Goal: Information Seeking & Learning: Find specific fact

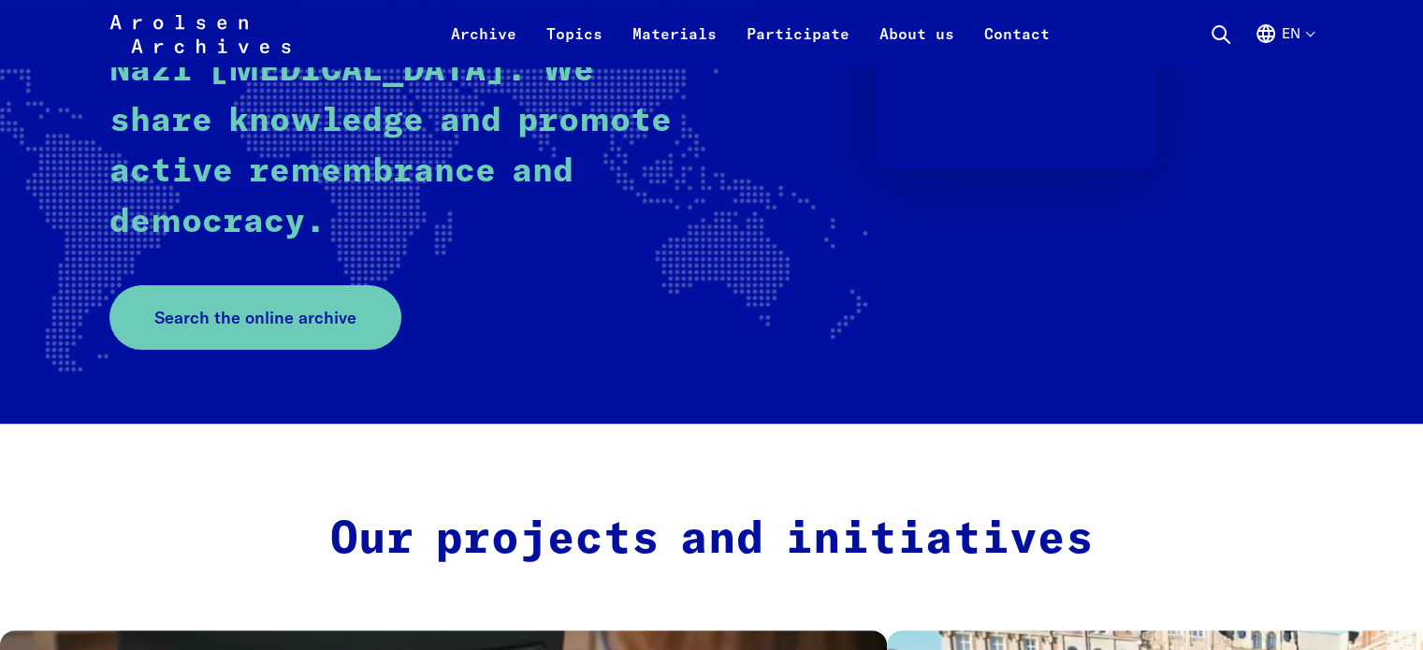
scroll to position [524, 0]
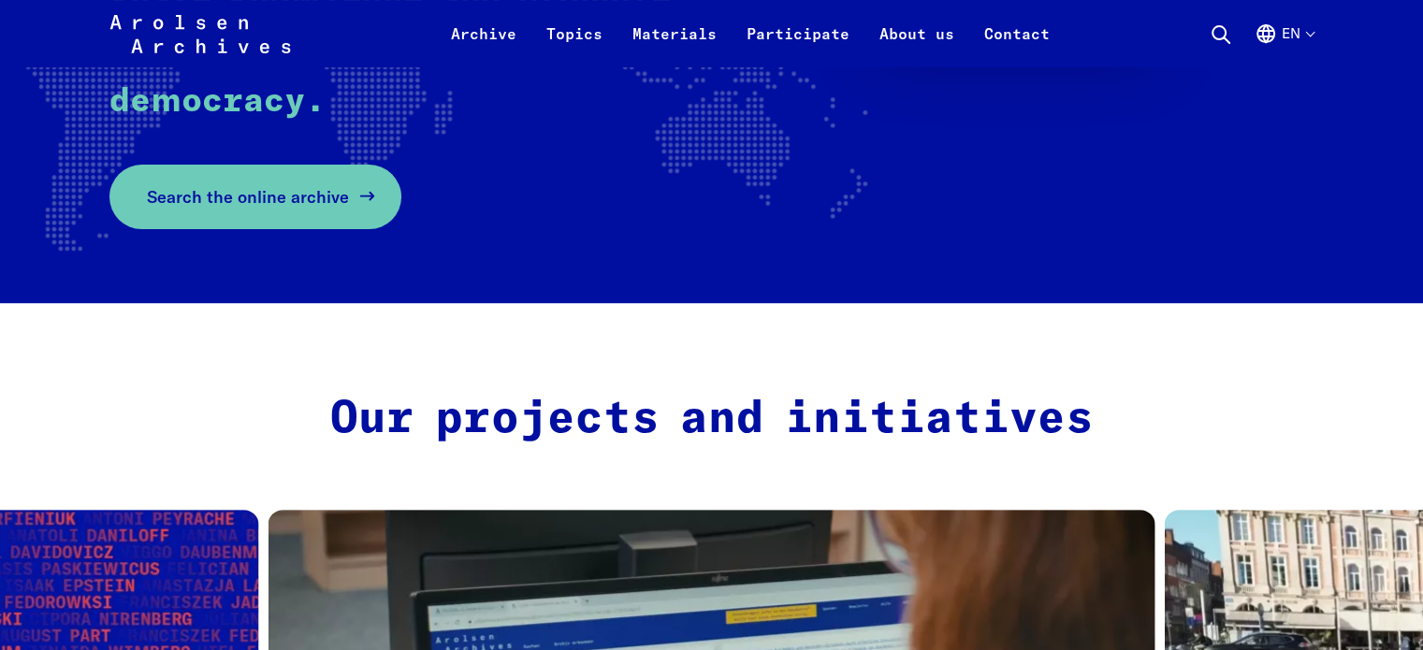
click at [311, 195] on span "Search the online archive" at bounding box center [248, 196] width 202 height 25
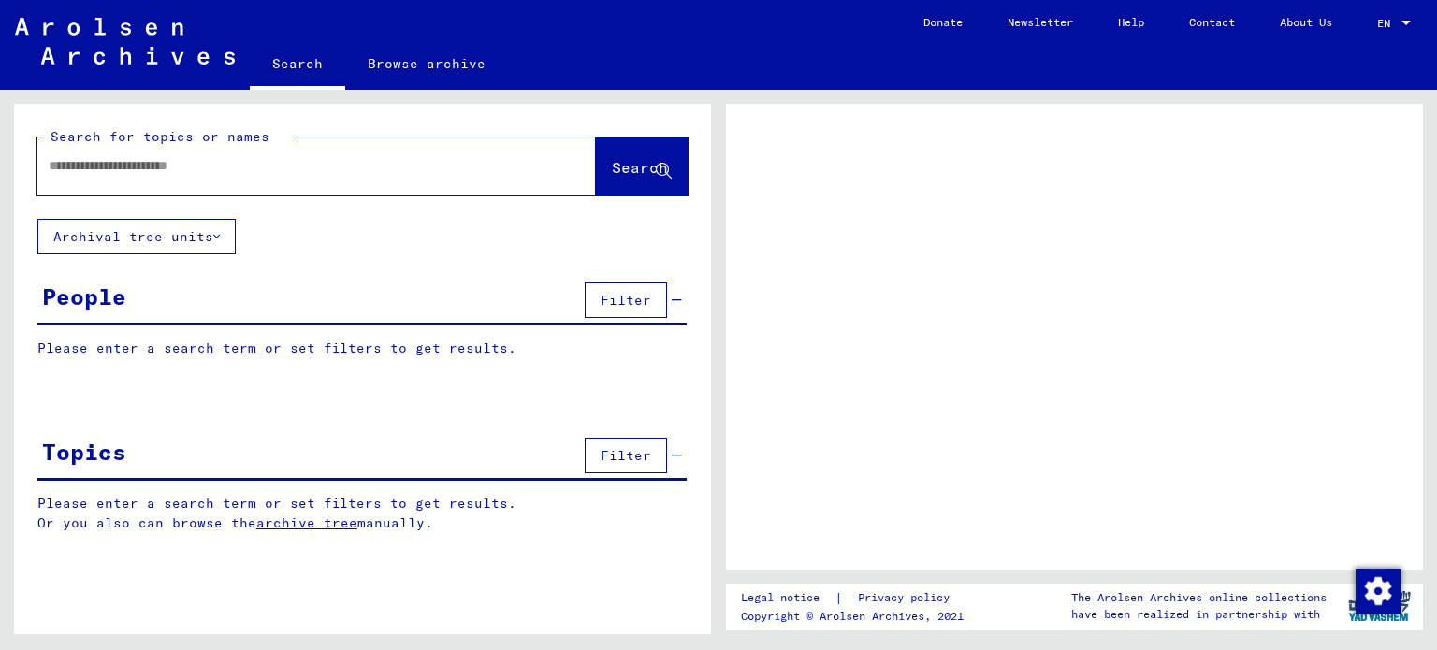
click at [453, 186] on div at bounding box center [294, 166] width 514 height 42
click at [254, 159] on input "text" at bounding box center [300, 166] width 503 height 20
type input "***"
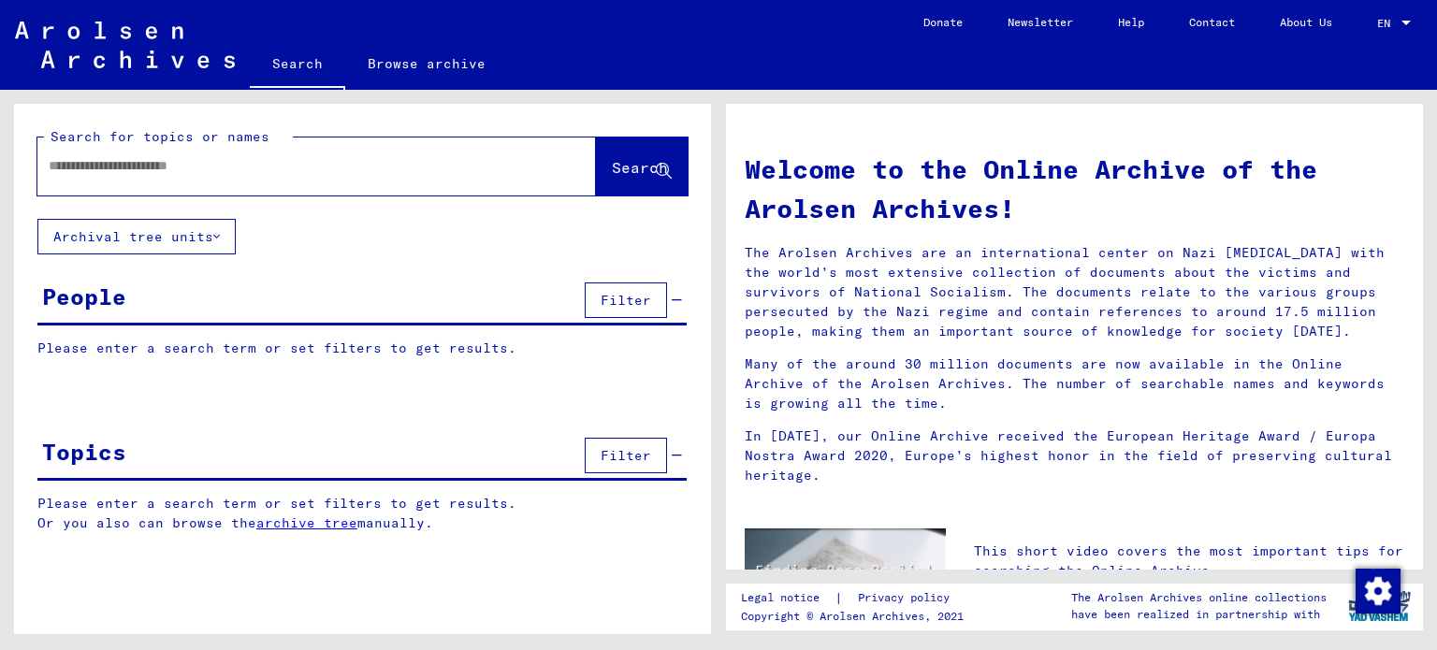
click at [171, 176] on div at bounding box center [288, 166] width 503 height 42
click at [188, 168] on input "text" at bounding box center [294, 166] width 491 height 20
type input "*****"
click at [612, 168] on span "Search" at bounding box center [640, 167] width 56 height 19
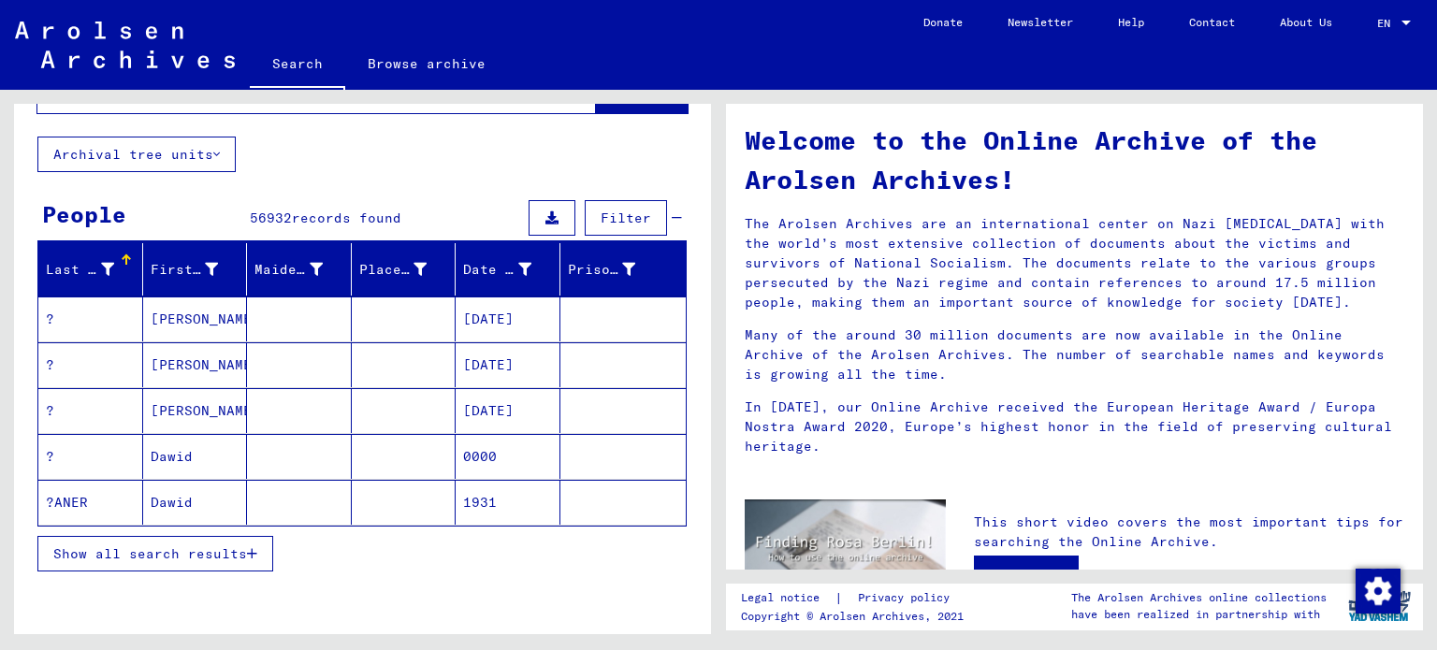
scroll to position [86, 0]
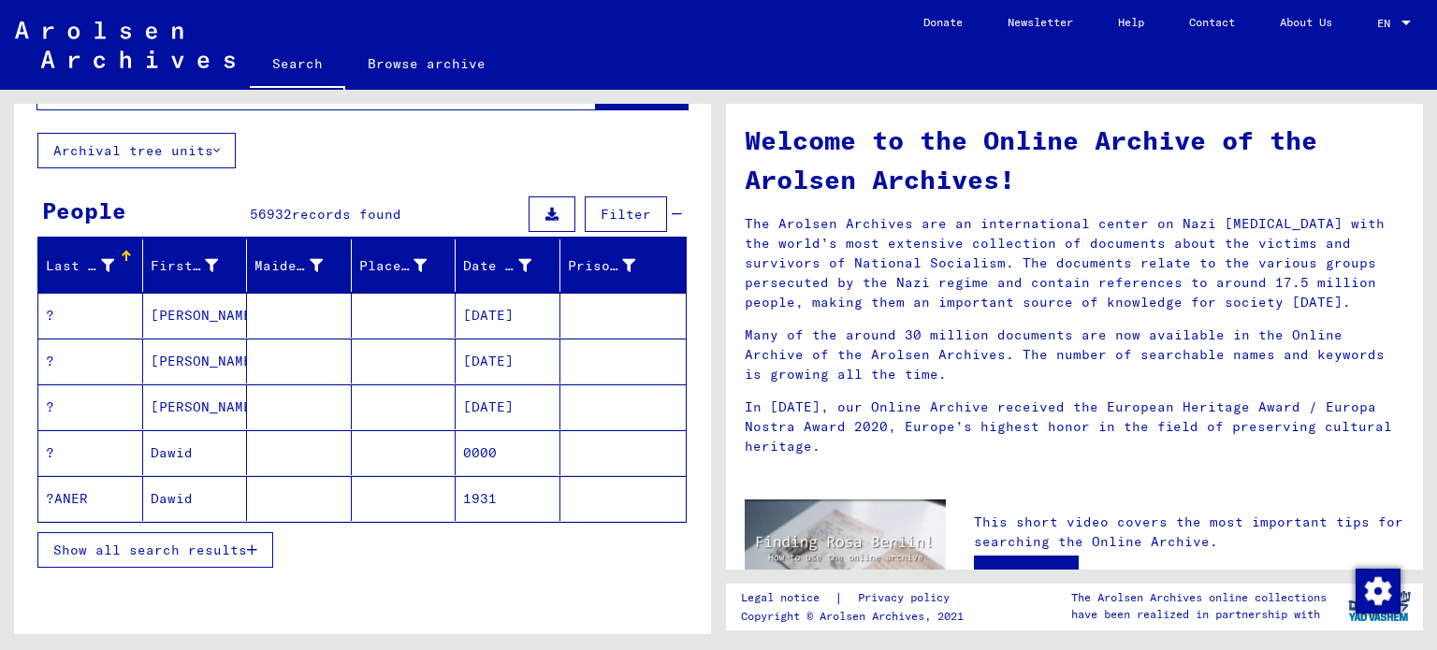
click at [251, 547] on icon "button" at bounding box center [252, 550] width 10 height 13
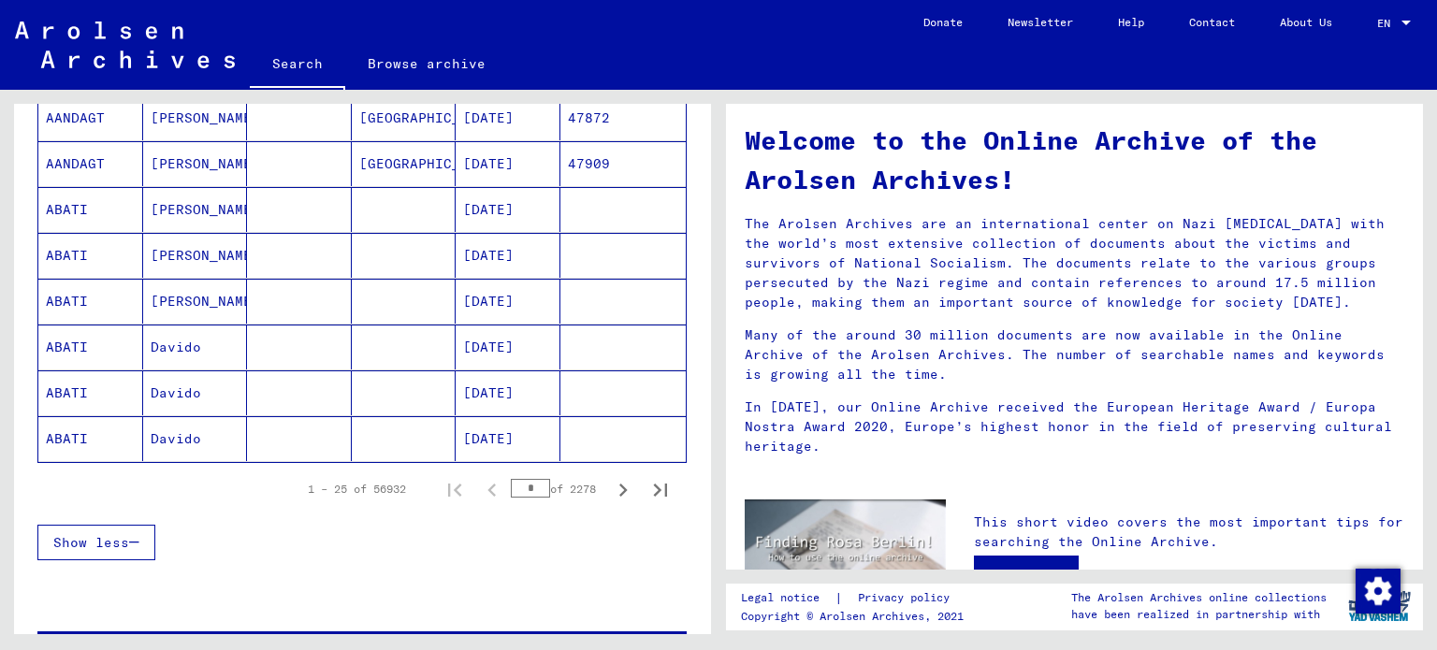
scroll to position [1067, 0]
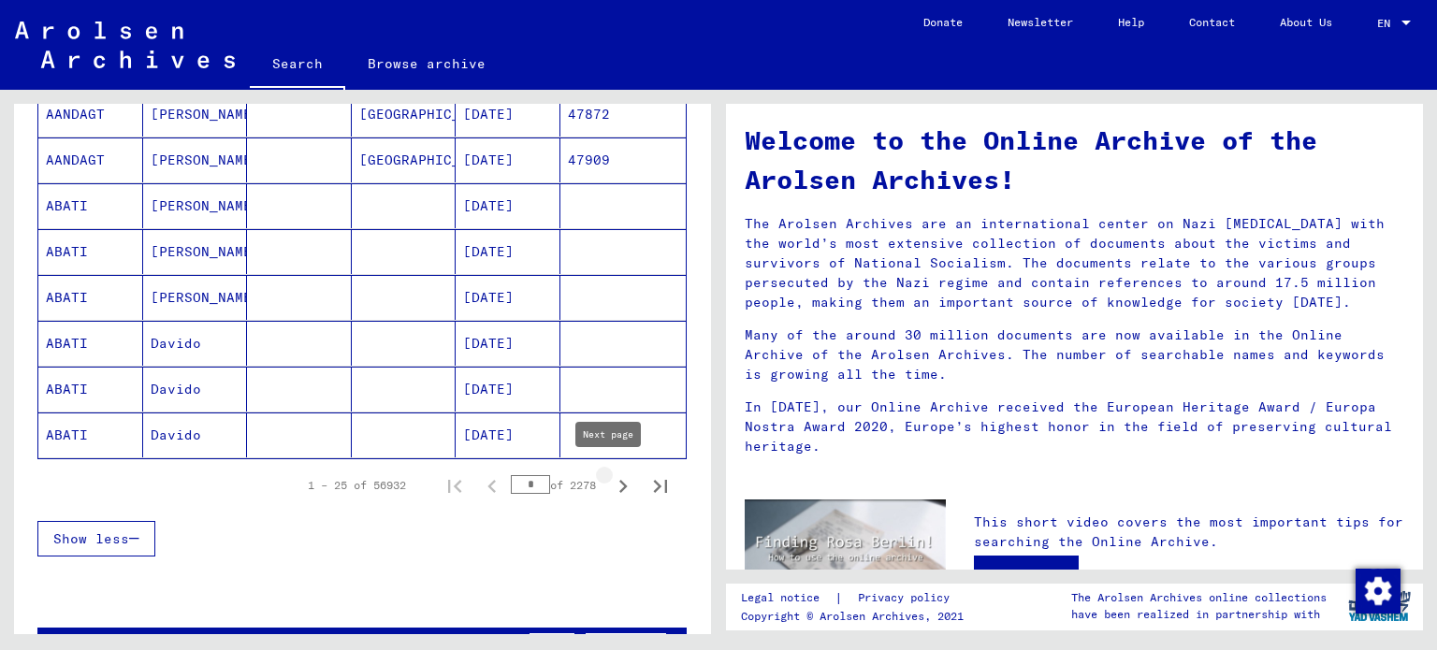
click at [610, 485] on icon "Next page" at bounding box center [623, 487] width 26 height 26
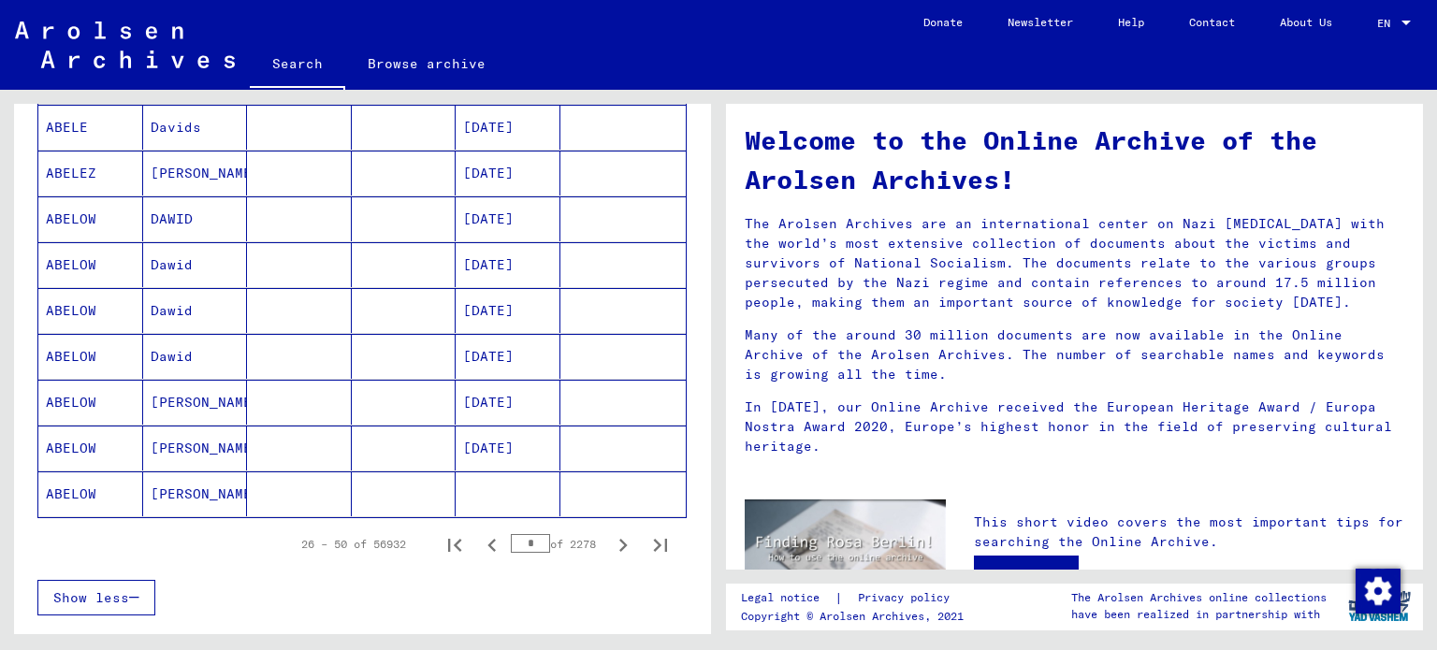
scroll to position [1049, 0]
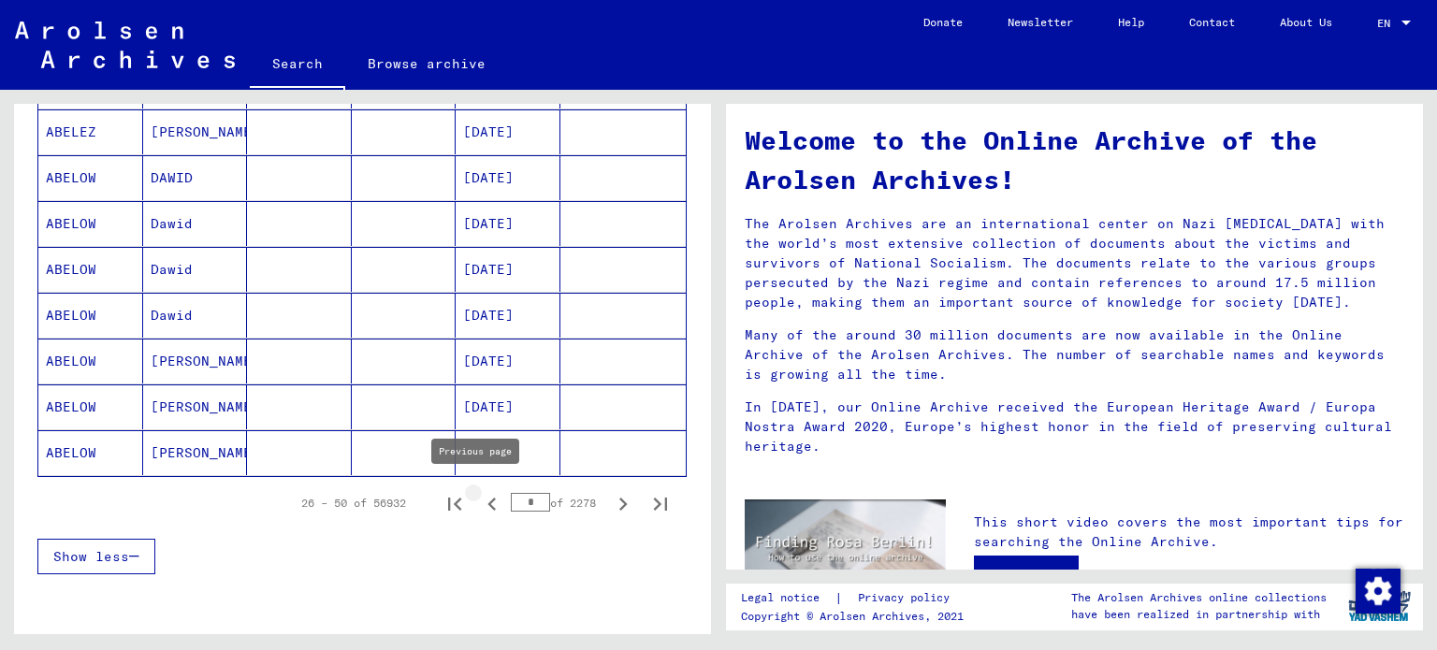
click at [479, 500] on icon "Previous page" at bounding box center [492, 504] width 26 height 26
type input "*"
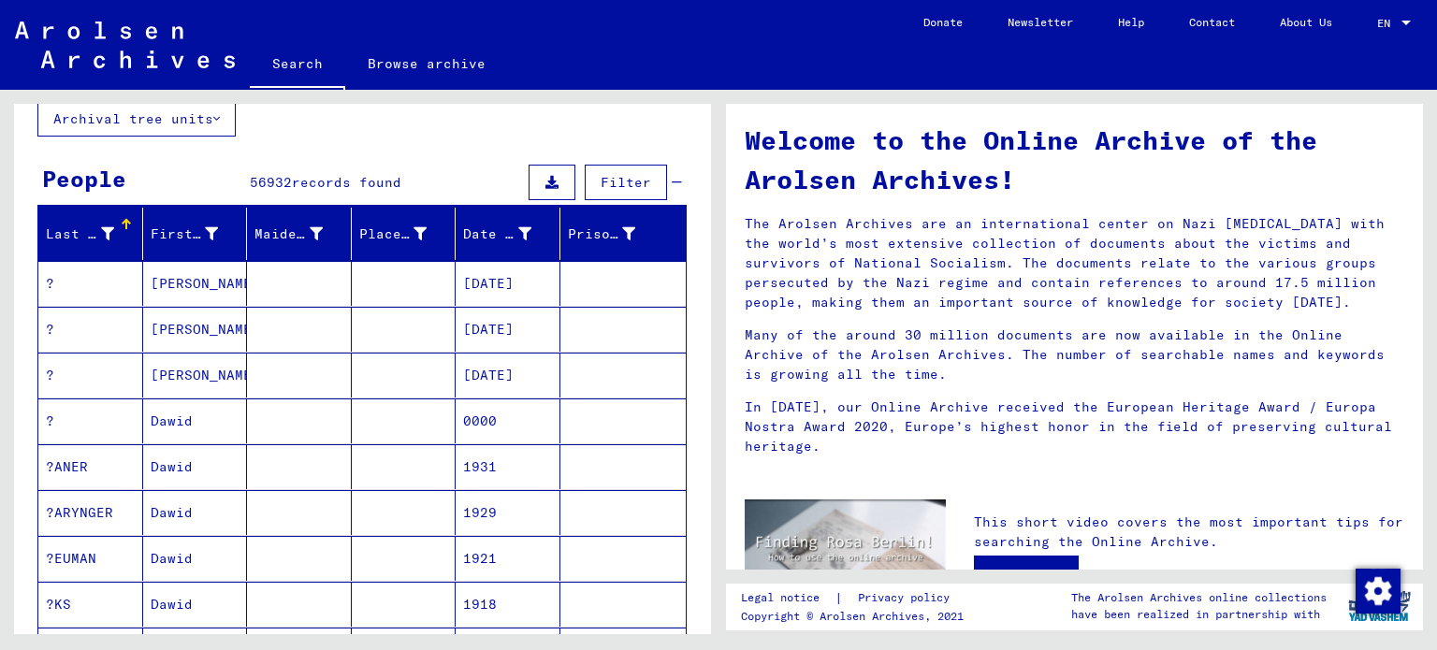
scroll to position [111, 0]
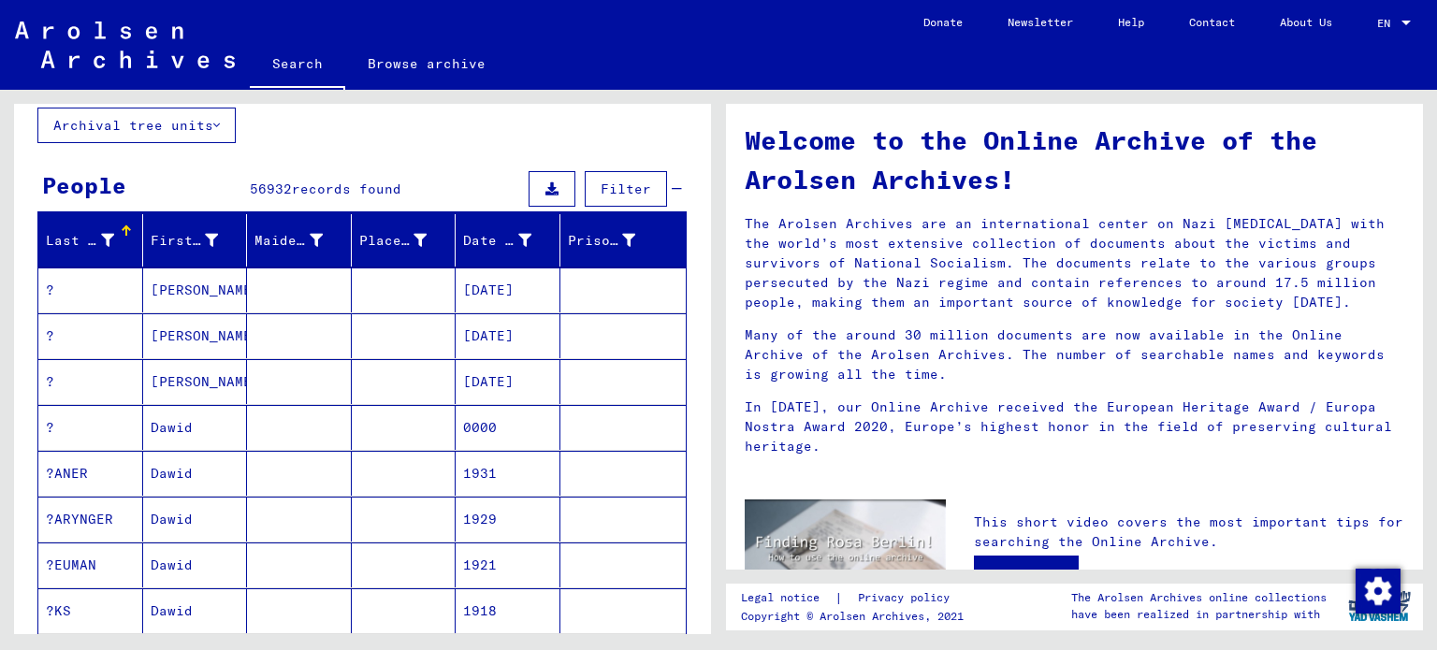
click at [480, 376] on mat-cell "05/22/1915" at bounding box center [508, 381] width 105 height 45
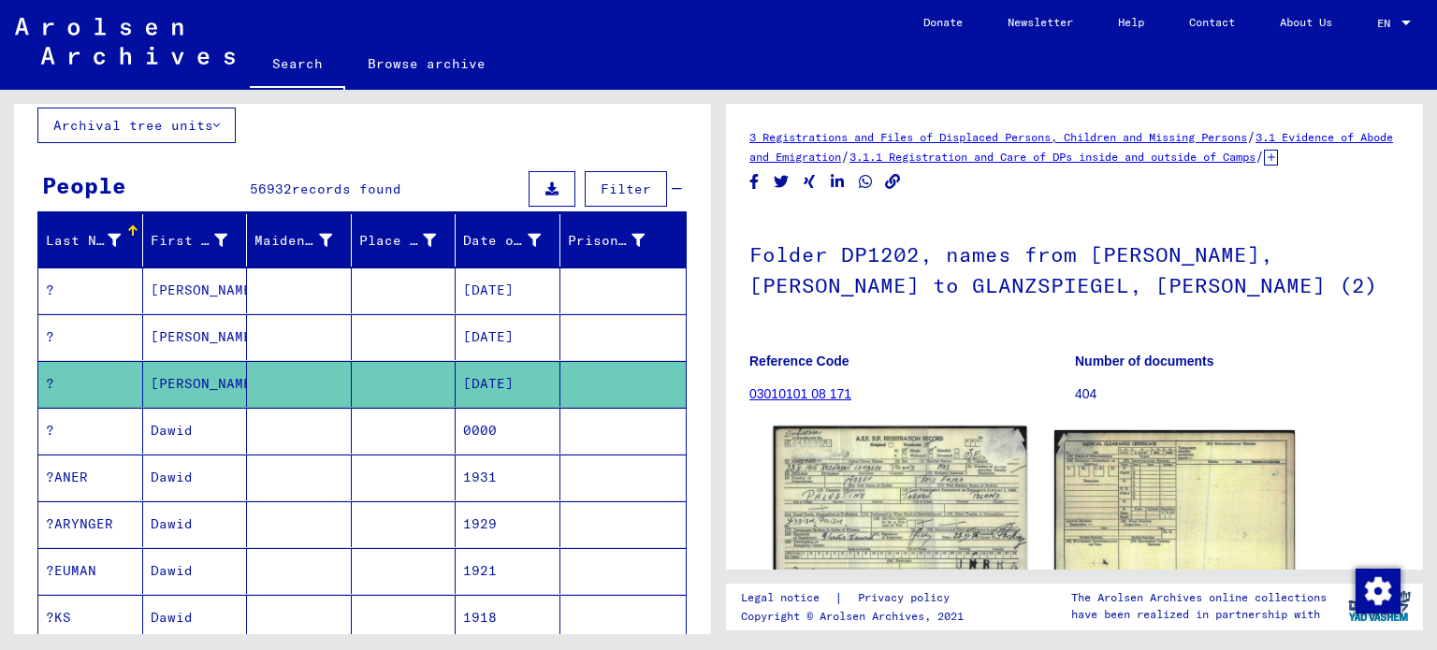
click at [827, 506] on img at bounding box center [900, 506] width 253 height 158
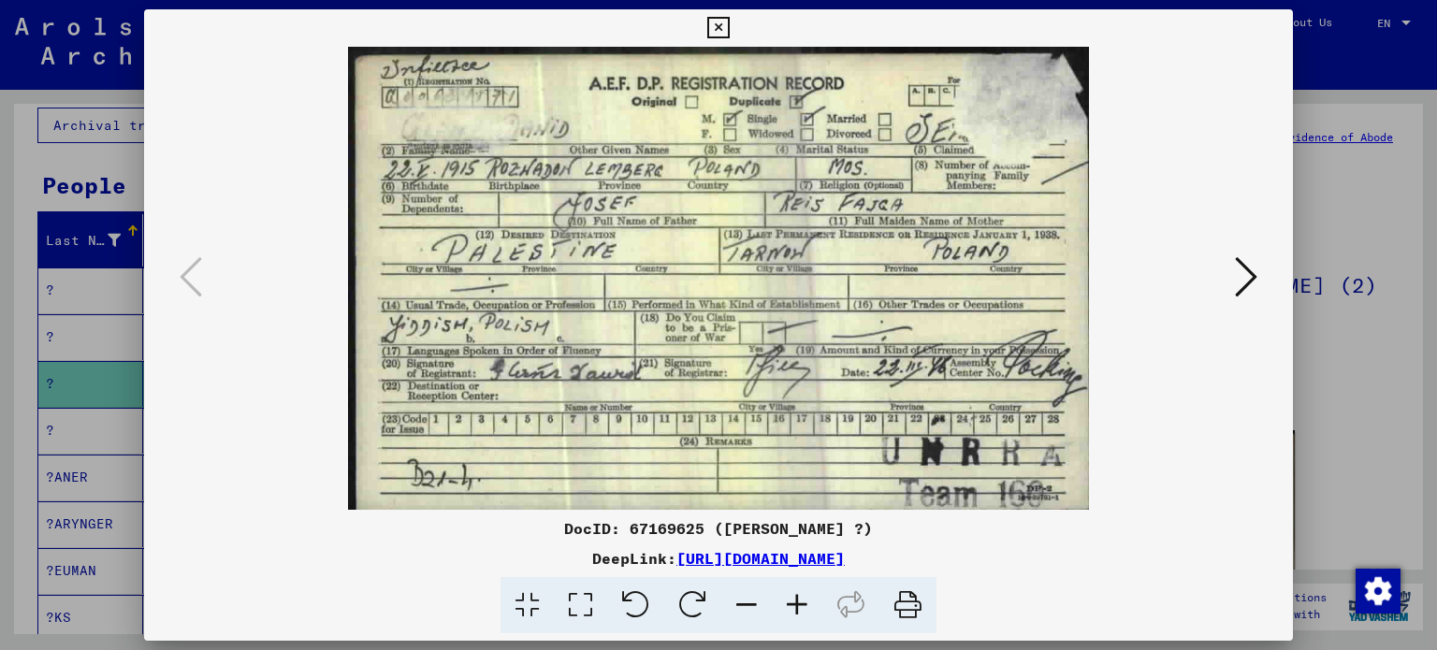
click at [715, 22] on icon at bounding box center [718, 28] width 22 height 22
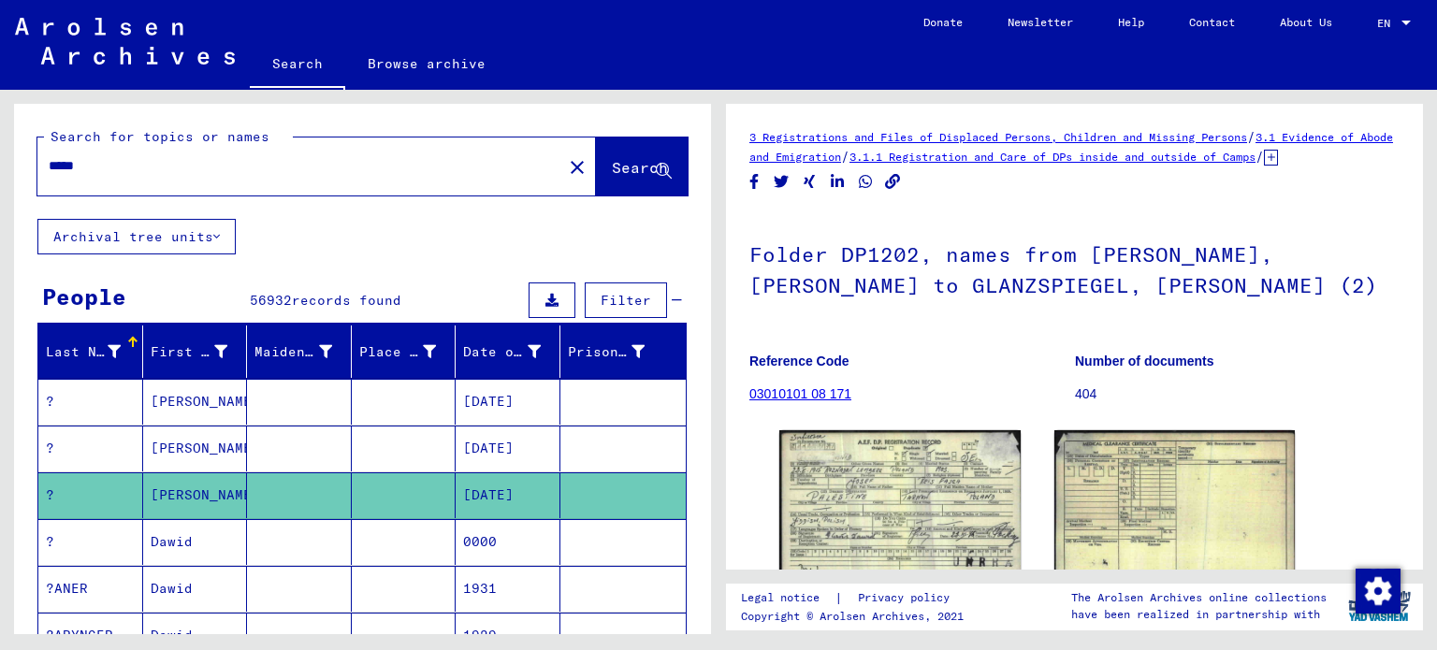
drag, startPoint x: 200, startPoint y: 168, endPoint x: 1, endPoint y: 179, distance: 199.6
click at [1, 179] on div "Search for topics or names ***** close Search Archival tree units People 56932 …" at bounding box center [359, 362] width 719 height 545
type input "**********"
drag, startPoint x: 565, startPoint y: 168, endPoint x: 606, endPoint y: 152, distance: 44.1
click at [606, 152] on button "Search" at bounding box center [642, 167] width 92 height 58
